Goal: Navigation & Orientation: Find specific page/section

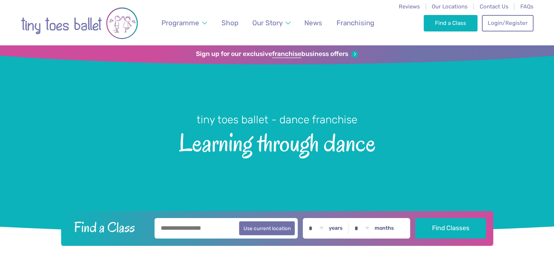
click at [459, 11] on div "Find a Class Login/Register 0" at bounding box center [479, 22] width 110 height 45
click at [459, 8] on span "Our Locations" at bounding box center [450, 6] width 36 height 7
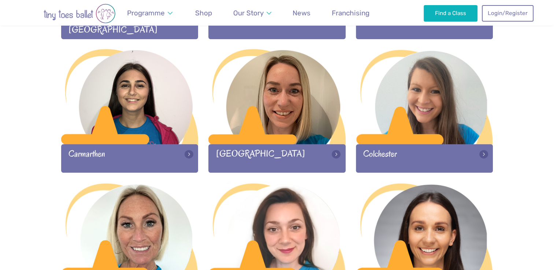
scroll to position [421, 0]
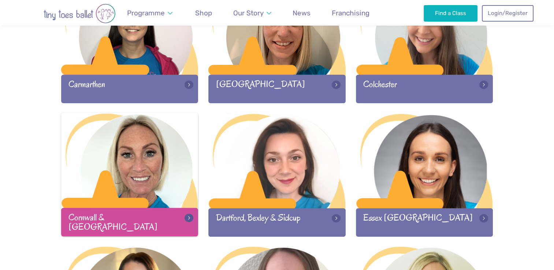
click at [158, 162] on div at bounding box center [129, 161] width 137 height 97
